Goal: Task Accomplishment & Management: Manage account settings

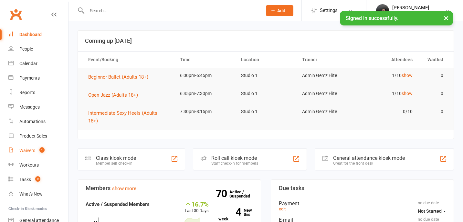
click at [25, 150] on div "Waivers" at bounding box center [27, 150] width 16 height 5
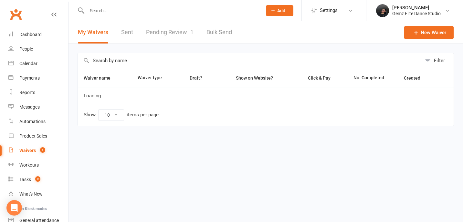
select select "100"
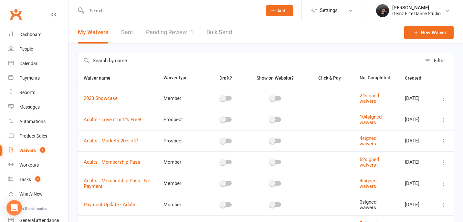
click at [174, 40] on link "Pending Review 1" at bounding box center [169, 32] width 47 height 22
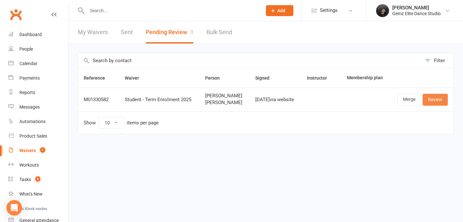
click at [434, 106] on link "Review" at bounding box center [434, 100] width 25 height 12
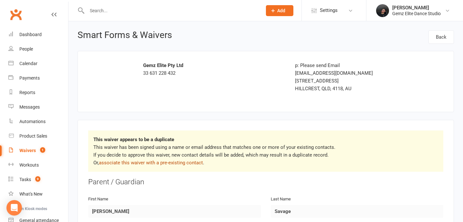
click at [183, 165] on link "associate this waiver with a pre-existing contact" at bounding box center [151, 163] width 104 height 6
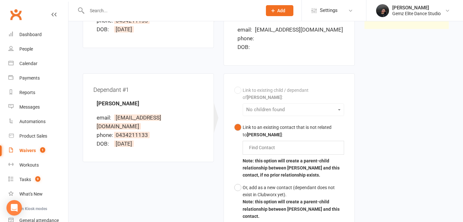
scroll to position [138, 0]
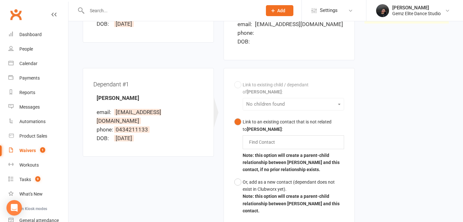
click at [238, 86] on div "Link to existing child / dependant of [PERSON_NAME] : No children found Link to…" at bounding box center [289, 148] width 110 height 139
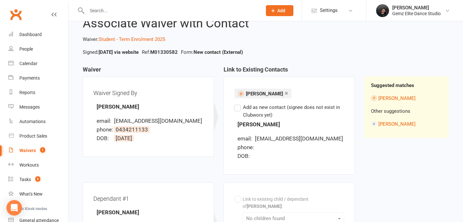
scroll to position [0, 0]
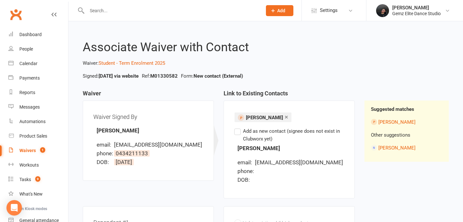
click at [259, 118] on span "[PERSON_NAME]" at bounding box center [264, 118] width 37 height 6
click at [166, 17] on div at bounding box center [167, 10] width 180 height 21
click at [155, 13] on input "text" at bounding box center [171, 10] width 172 height 9
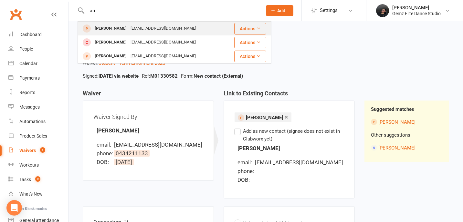
type input "ari"
click at [128, 29] on div "[EMAIL_ADDRESS][DOMAIN_NAME]" at bounding box center [162, 28] width 69 height 9
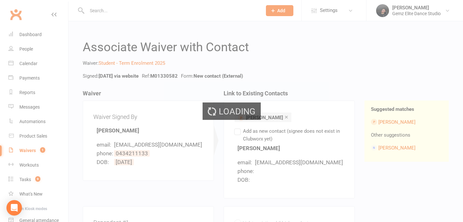
click at [108, 11] on div "Loading" at bounding box center [231, 111] width 463 height 222
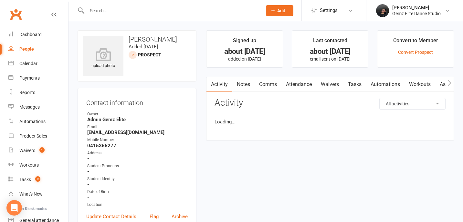
click at [105, 10] on input "text" at bounding box center [171, 10] width 172 height 9
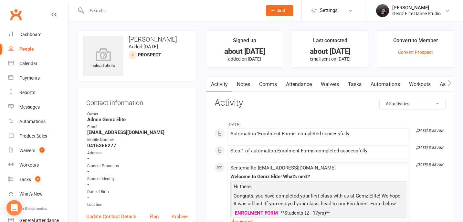
click at [105, 10] on input "text" at bounding box center [171, 10] width 172 height 9
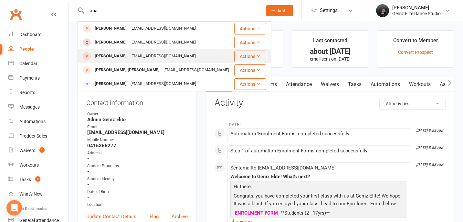
type input "aria"
click at [107, 60] on div "[PERSON_NAME]" at bounding box center [111, 56] width 36 height 9
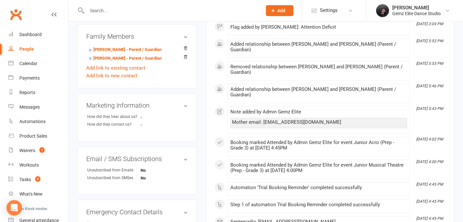
scroll to position [214, 0]
click at [38, 150] on count-badge "1" at bounding box center [40, 150] width 8 height 5
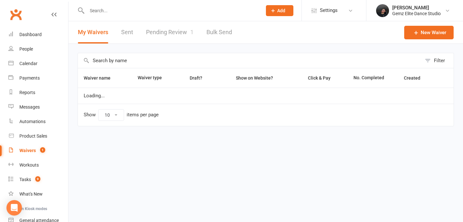
select select "100"
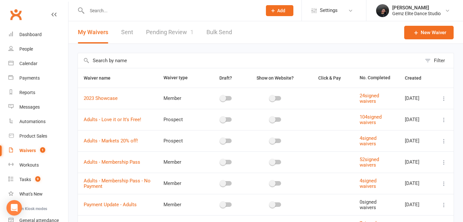
click at [172, 37] on link "Pending Review 1" at bounding box center [169, 32] width 47 height 22
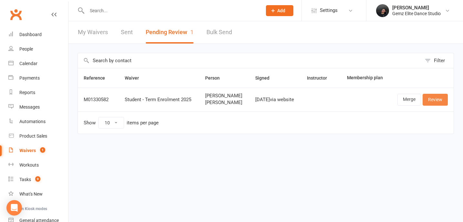
click at [437, 106] on link "Review" at bounding box center [434, 100] width 25 height 12
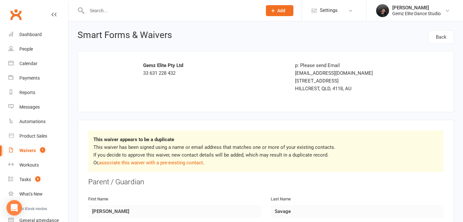
click at [177, 159] on p "This waiver has been signed using a name or email address that matches one or m…" at bounding box center [265, 155] width 344 height 23
click at [177, 162] on link "associate this waiver with a pre-existing contact" at bounding box center [151, 163] width 104 height 6
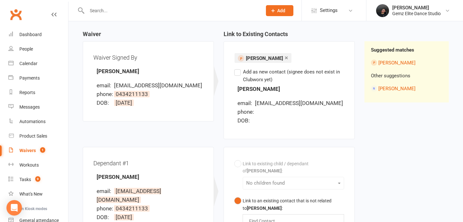
scroll to position [67, 0]
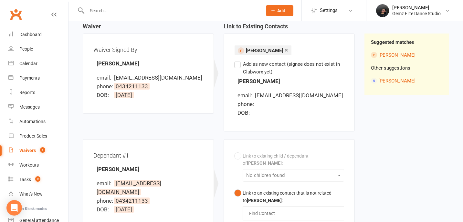
click at [112, 15] on div at bounding box center [167, 10] width 180 height 21
click at [115, 12] on input "text" at bounding box center [171, 10] width 172 height 9
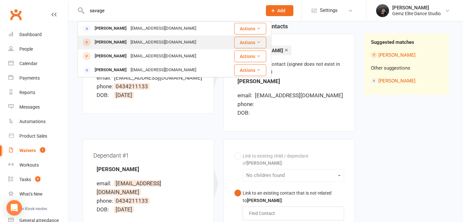
type input "savage"
click at [136, 39] on div "[EMAIL_ADDRESS][DOMAIN_NAME]" at bounding box center [162, 42] width 69 height 9
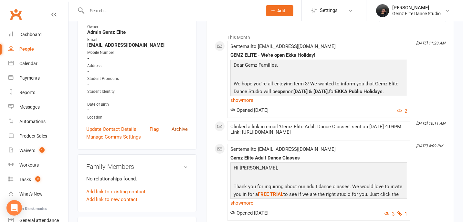
scroll to position [88, 0]
click at [174, 125] on link "Archive" at bounding box center [179, 129] width 16 height 8
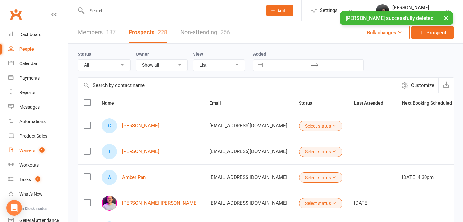
click at [45, 151] on link "Waivers 1" at bounding box center [38, 151] width 60 height 15
select select "100"
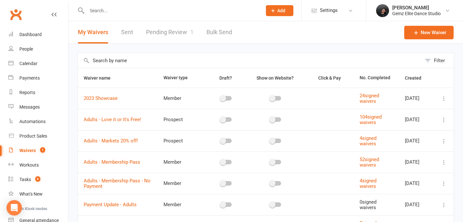
click at [190, 32] on span "1" at bounding box center [191, 32] width 3 height 7
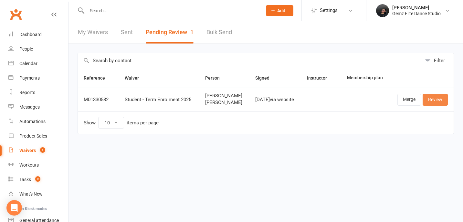
click at [439, 106] on link "Review" at bounding box center [434, 100] width 25 height 12
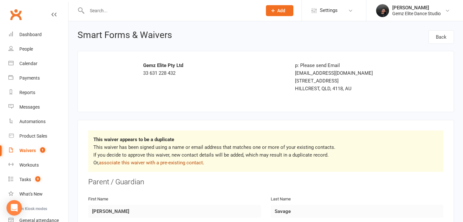
click at [164, 164] on link "associate this waiver with a pre-existing contact" at bounding box center [151, 163] width 104 height 6
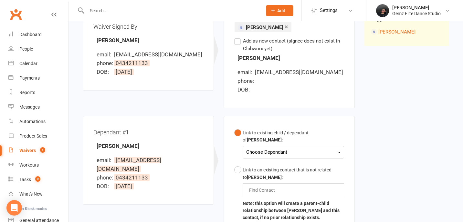
scroll to position [91, 0]
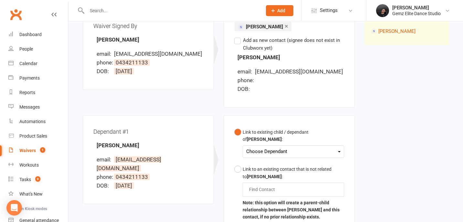
click at [267, 146] on div "Choose Dependant [PERSON_NAME]" at bounding box center [292, 152] width 101 height 13
click at [270, 148] on div "Choose Dependant" at bounding box center [293, 152] width 94 height 9
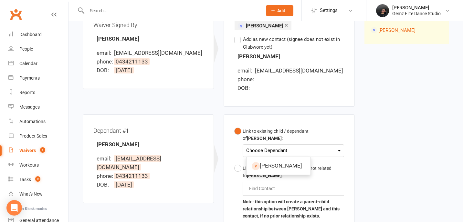
scroll to position [93, 0]
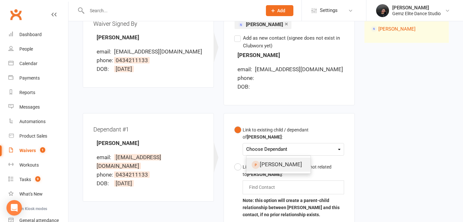
click at [272, 158] on link "[PERSON_NAME]" at bounding box center [278, 165] width 64 height 14
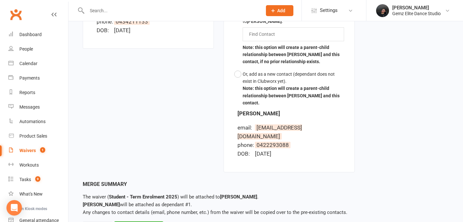
scroll to position [248, 0]
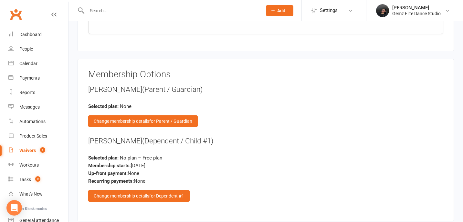
scroll to position [1103, 0]
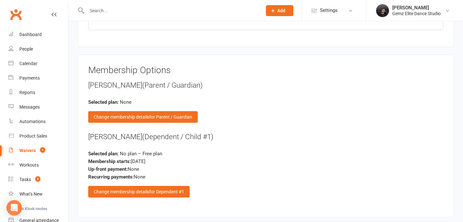
click at [161, 190] on span "for Dependent #1" at bounding box center [166, 191] width 35 height 5
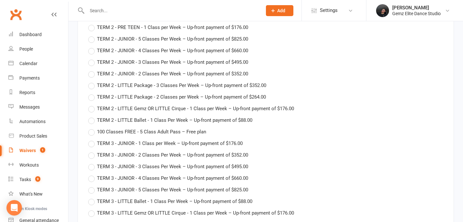
scroll to position [1753, 0]
click at [163, 155] on span "TERM 3 - JUNIOR - 2 Classes Per Week – Up-front payment of $352.00" at bounding box center [172, 154] width 151 height 7
click at [92, 151] on input "TERM 3 - JUNIOR - 2 Classes Per Week – Up-front payment of $352.00" at bounding box center [90, 151] width 4 height 0
type input "TERM 3 - JUNIOR - 2 Classes Per Week"
type input "[DATE]"
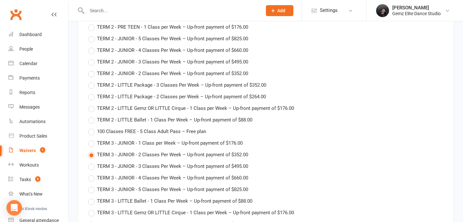
type input "[DATE]"
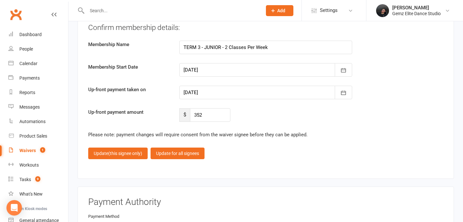
scroll to position [2513, 0]
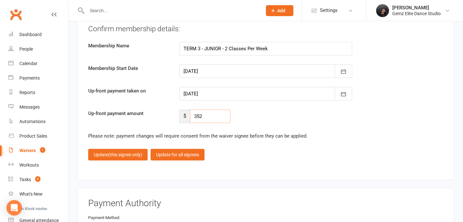
click at [206, 116] on input "352" at bounding box center [210, 117] width 40 height 14
type input "3"
type input "176"
click at [135, 156] on button "Update (this signee only)" at bounding box center [117, 155] width 59 height 12
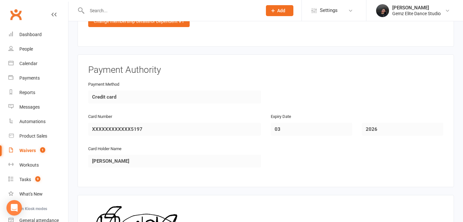
scroll to position [1366, 0]
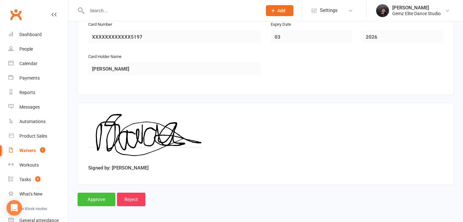
click at [101, 198] on input "Approve" at bounding box center [96, 200] width 38 height 14
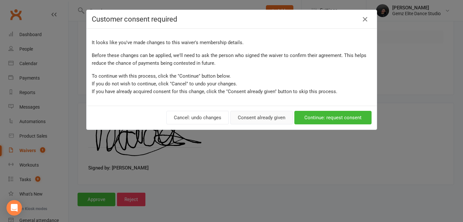
click at [261, 118] on button "Consent already given" at bounding box center [261, 118] width 62 height 14
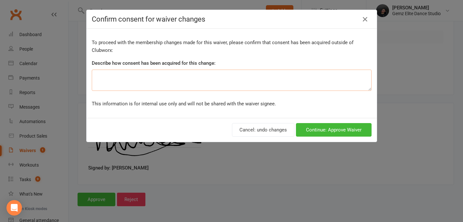
click at [213, 81] on textarea at bounding box center [232, 80] width 280 height 21
type textarea "Late Enrollment discount"
click at [343, 128] on button "Continue: Approve Waiver" at bounding box center [334, 130] width 76 height 14
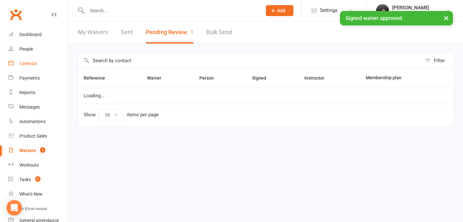
click at [29, 64] on div "Calendar" at bounding box center [28, 63] width 18 height 5
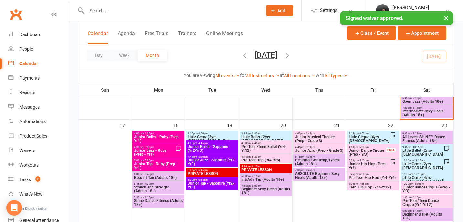
scroll to position [398, 0]
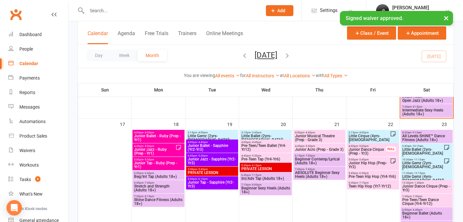
click at [318, 136] on span "Junior Musical Theatre (Prep - Grade 3)" at bounding box center [318, 138] width 49 height 8
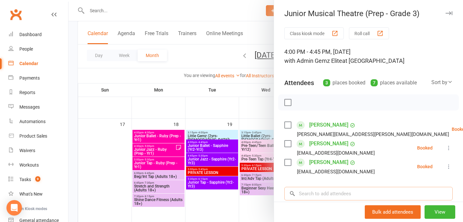
click at [326, 194] on input "search" at bounding box center [368, 194] width 168 height 14
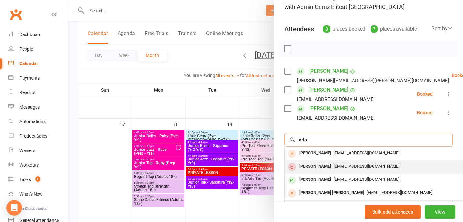
scroll to position [54, 0]
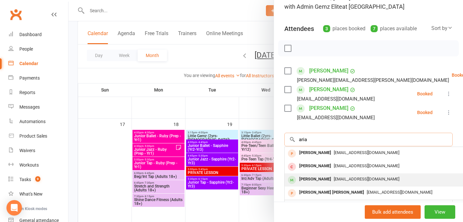
type input "aria"
click at [318, 180] on div "[PERSON_NAME]" at bounding box center [314, 179] width 37 height 9
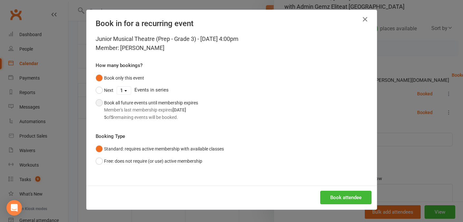
click at [168, 112] on div "Member's last membership expires [DATE]" at bounding box center [151, 110] width 94 height 7
click at [349, 196] on button "Book attendee" at bounding box center [345, 198] width 51 height 14
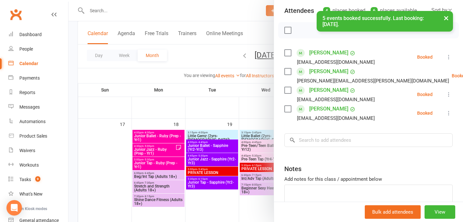
scroll to position [74, 0]
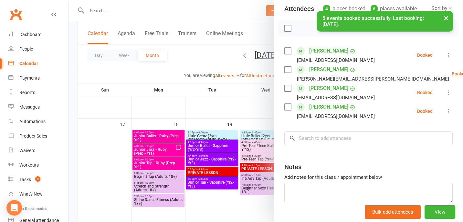
click at [240, 209] on div at bounding box center [265, 111] width 394 height 222
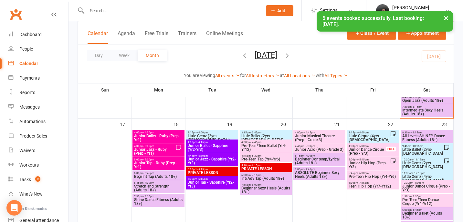
click at [317, 148] on span "Junior Acro (Prep - Grade 3)" at bounding box center [318, 150] width 49 height 4
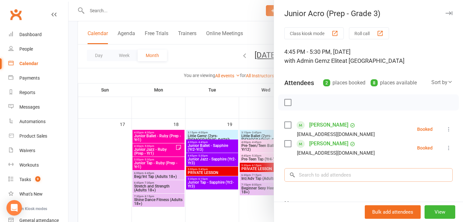
click at [319, 175] on input "search" at bounding box center [368, 175] width 168 height 14
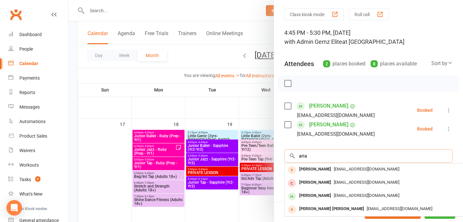
scroll to position [21, 0]
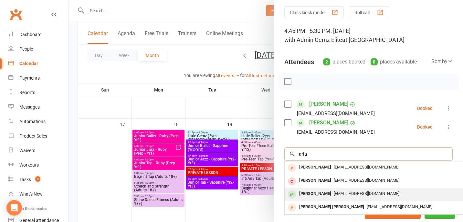
type input "aria"
click at [313, 192] on div "[PERSON_NAME]" at bounding box center [314, 193] width 37 height 9
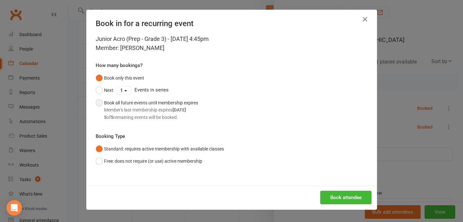
click at [174, 105] on div "Book all future events until membership expires Member's last membership expire…" at bounding box center [151, 110] width 94 height 22
click at [333, 199] on button "Book attendee" at bounding box center [345, 198] width 51 height 14
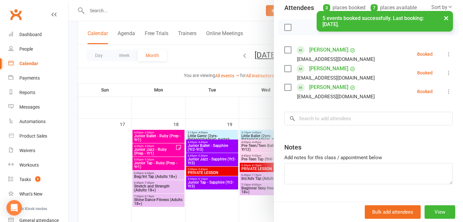
scroll to position [90, 0]
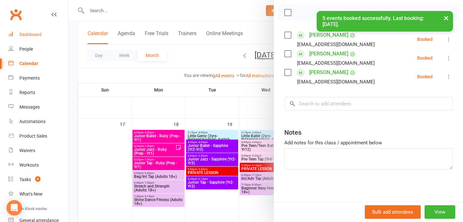
click at [35, 39] on link "Dashboard" at bounding box center [38, 34] width 60 height 15
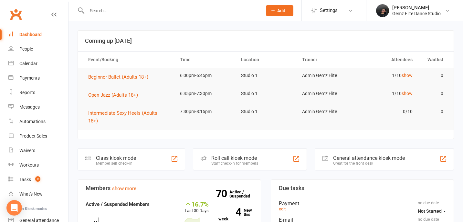
click at [226, 190] on strong "70" at bounding box center [223, 194] width 14 height 10
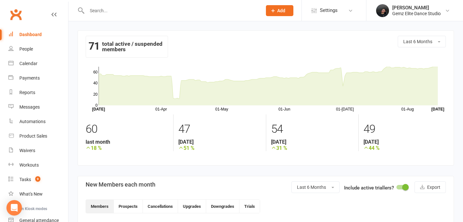
click at [32, 33] on div "Dashboard" at bounding box center [30, 34] width 22 height 5
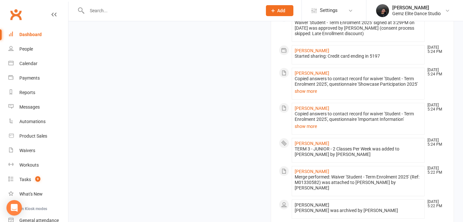
scroll to position [719, 0]
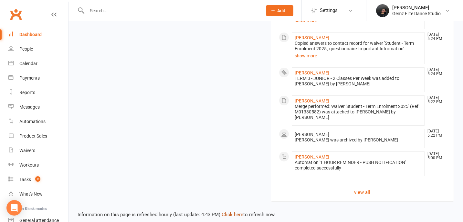
click at [231, 212] on link "Click here" at bounding box center [232, 215] width 22 height 6
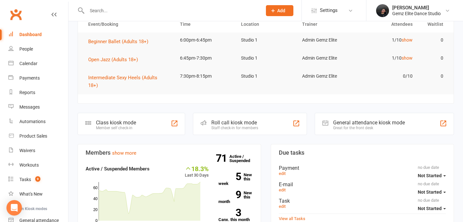
scroll to position [0, 0]
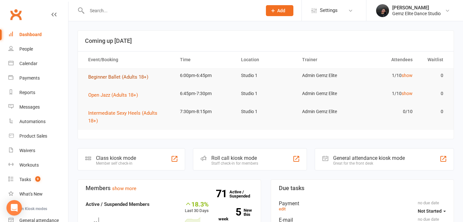
click at [121, 76] on span "Beginner Ballet (Adults 18+)" at bounding box center [118, 77] width 60 height 6
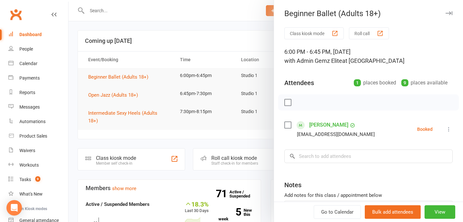
click at [126, 104] on div at bounding box center [265, 111] width 394 height 222
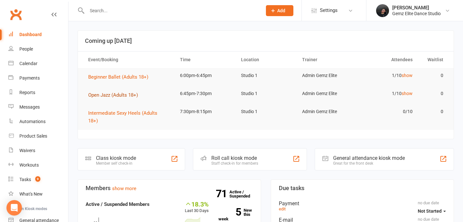
click at [121, 96] on span "Open Jazz (Adults 18+)" at bounding box center [113, 95] width 50 height 6
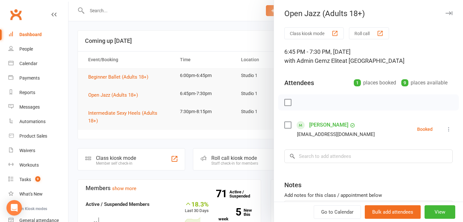
click at [176, 139] on div at bounding box center [265, 111] width 394 height 222
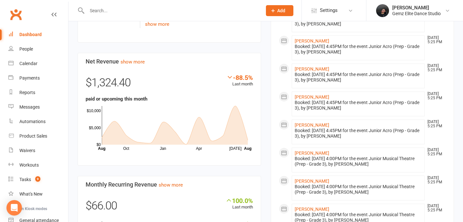
scroll to position [339, 0]
